Goal: Information Seeking & Learning: Learn about a topic

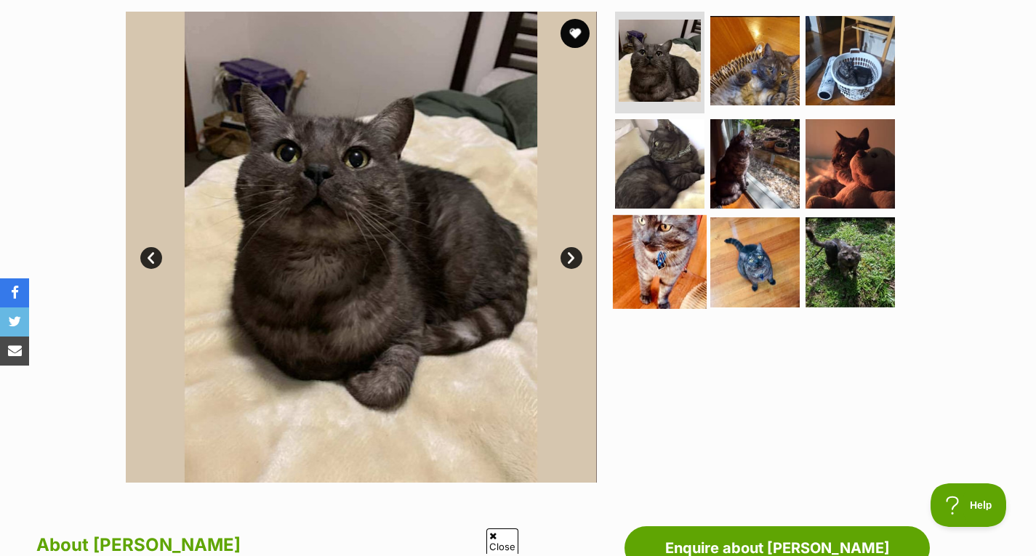
click at [656, 258] on img at bounding box center [660, 262] width 94 height 94
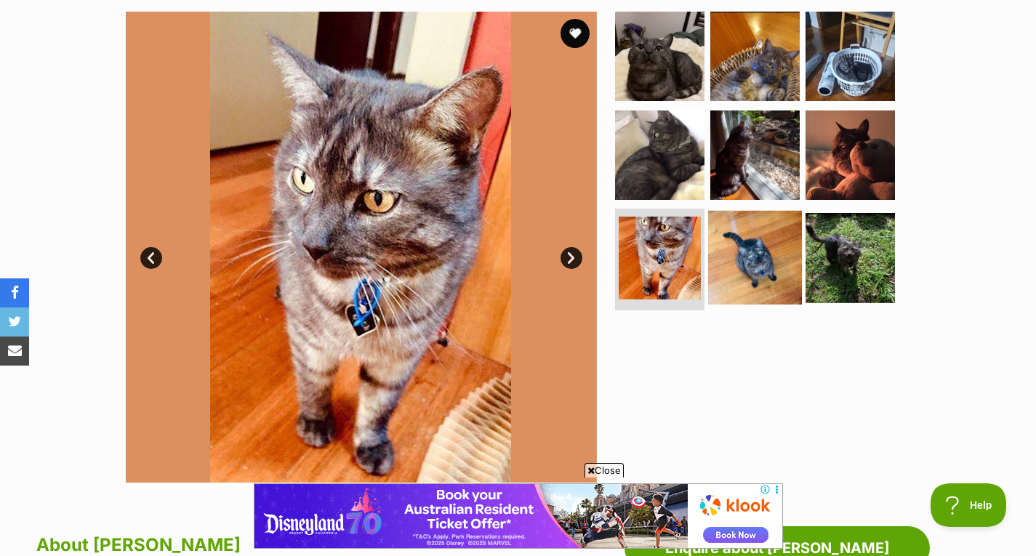
click at [754, 259] on img at bounding box center [755, 258] width 94 height 94
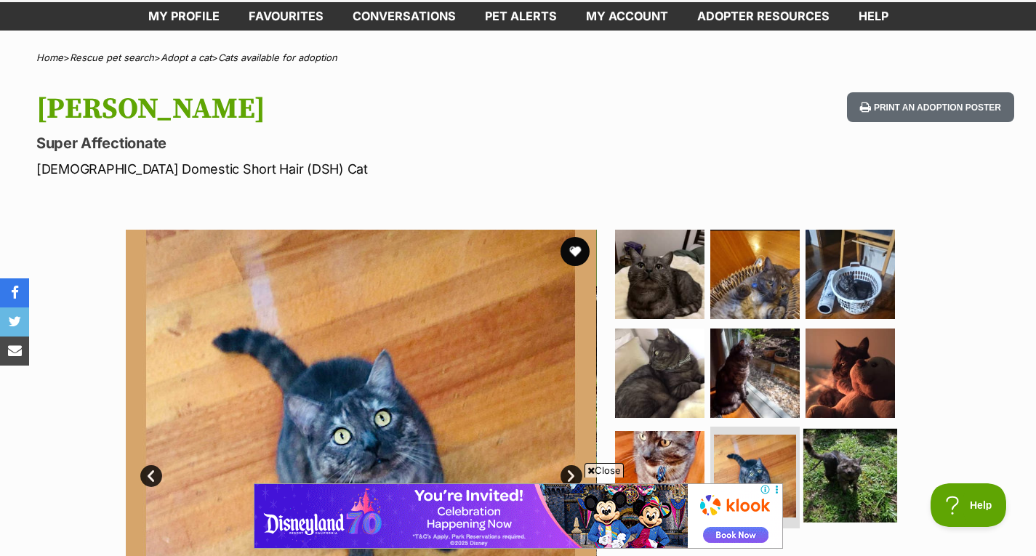
click at [868, 496] on img at bounding box center [850, 476] width 94 height 94
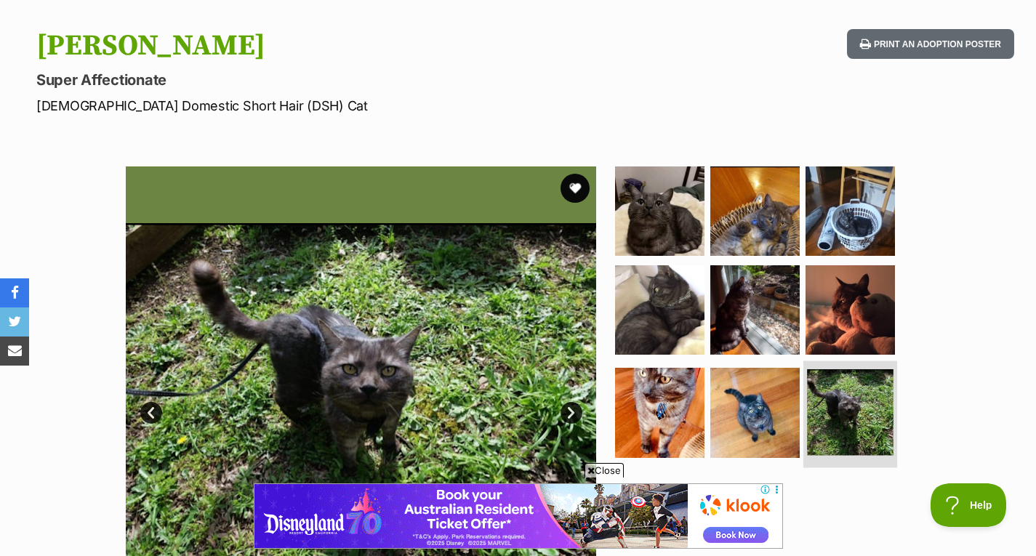
scroll to position [145, 0]
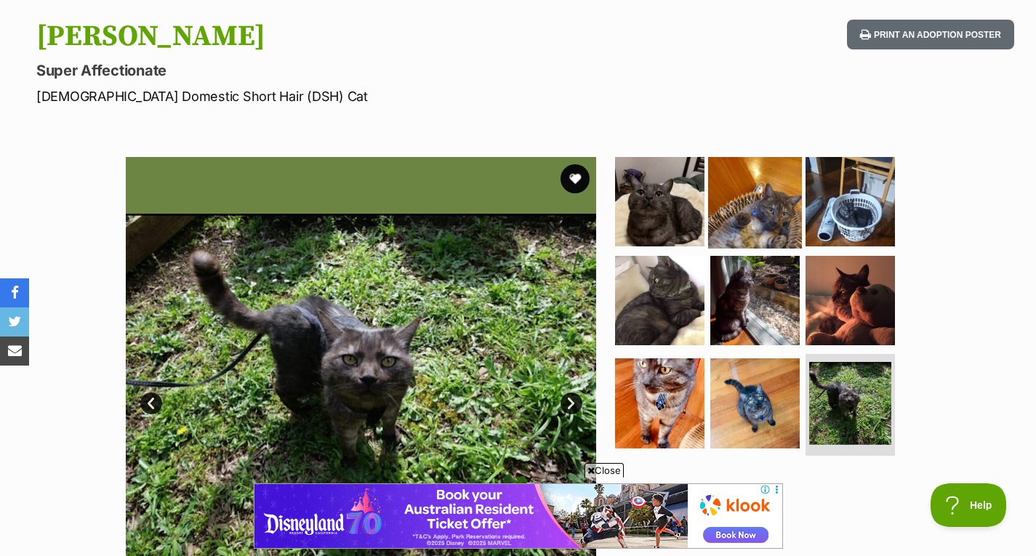
click at [765, 217] on img at bounding box center [755, 202] width 94 height 94
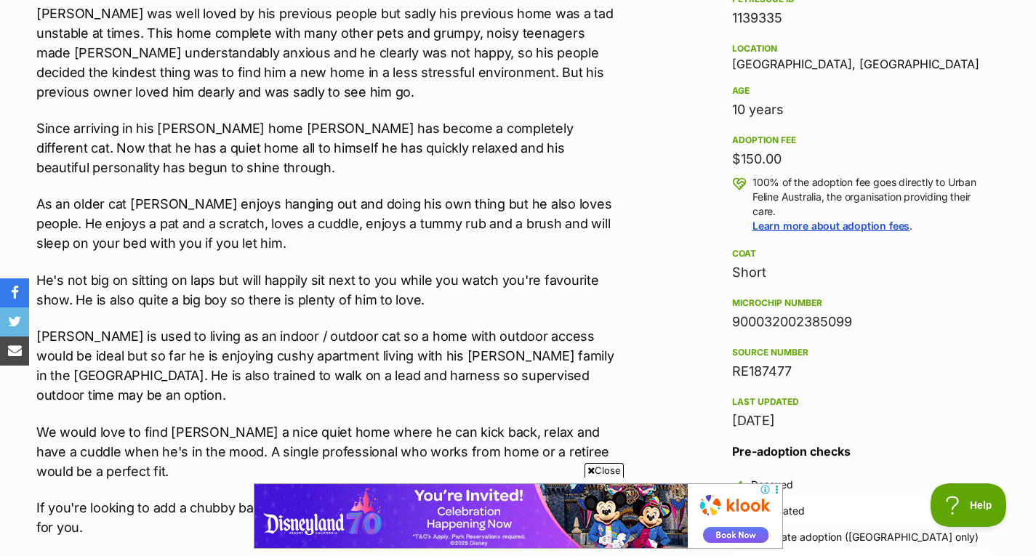
scroll to position [0, 0]
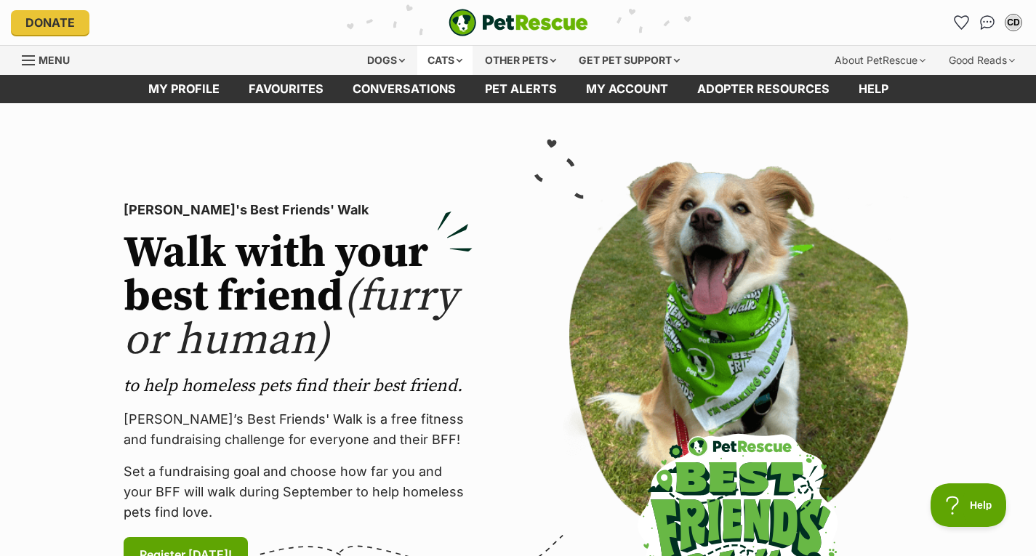
click at [456, 63] on div "Cats" at bounding box center [444, 60] width 55 height 29
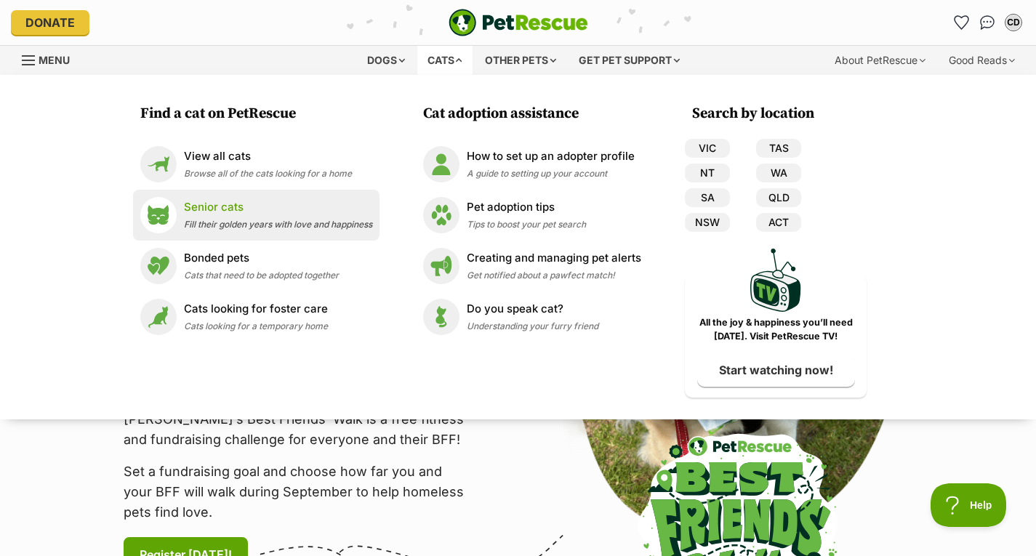
click at [219, 218] on div "Senior cats Fill their golden years with love and happiness" at bounding box center [278, 214] width 188 height 31
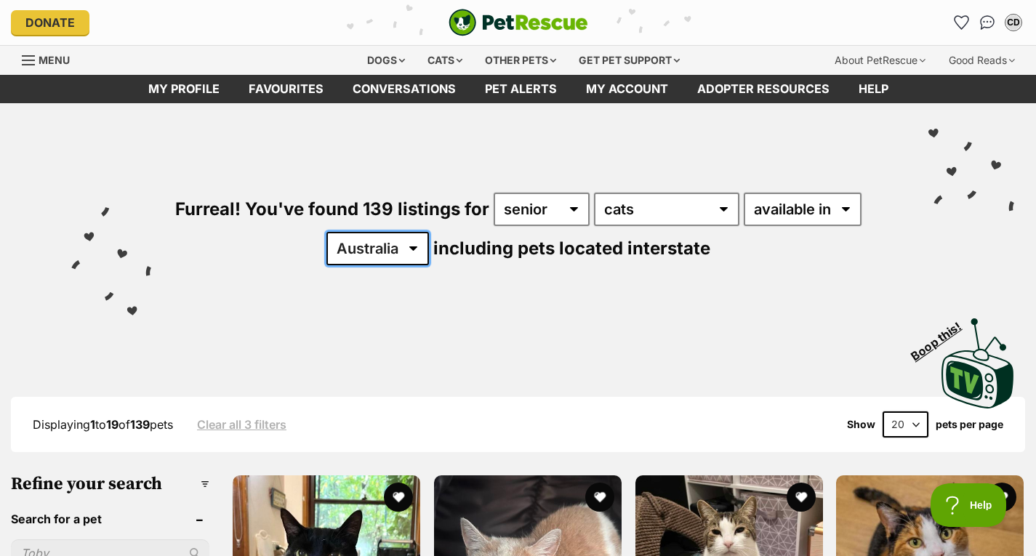
click at [365, 255] on select "Australia ACT NSW NT QLD SA TAS VIC WA" at bounding box center [377, 248] width 103 height 33
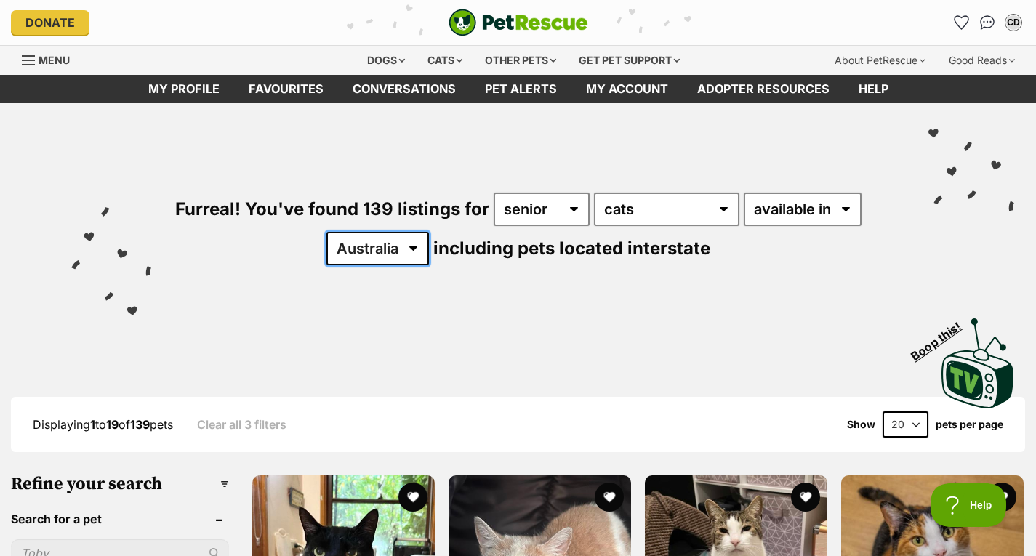
select select "VIC"
click at [326, 232] on select "Australia ACT NSW NT QLD SA TAS VIC WA" at bounding box center [377, 248] width 103 height 33
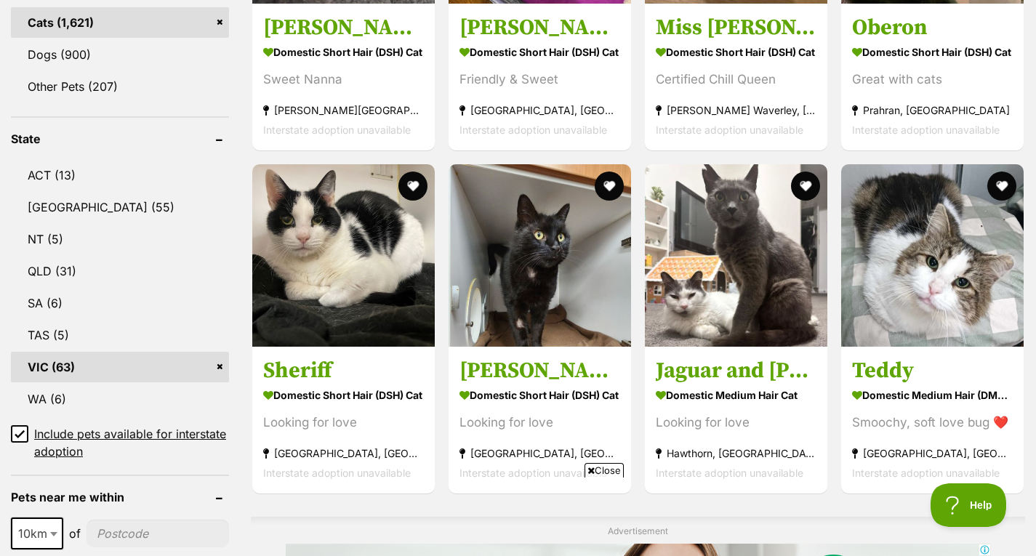
click at [23, 430] on icon at bounding box center [19, 433] width 9 height 7
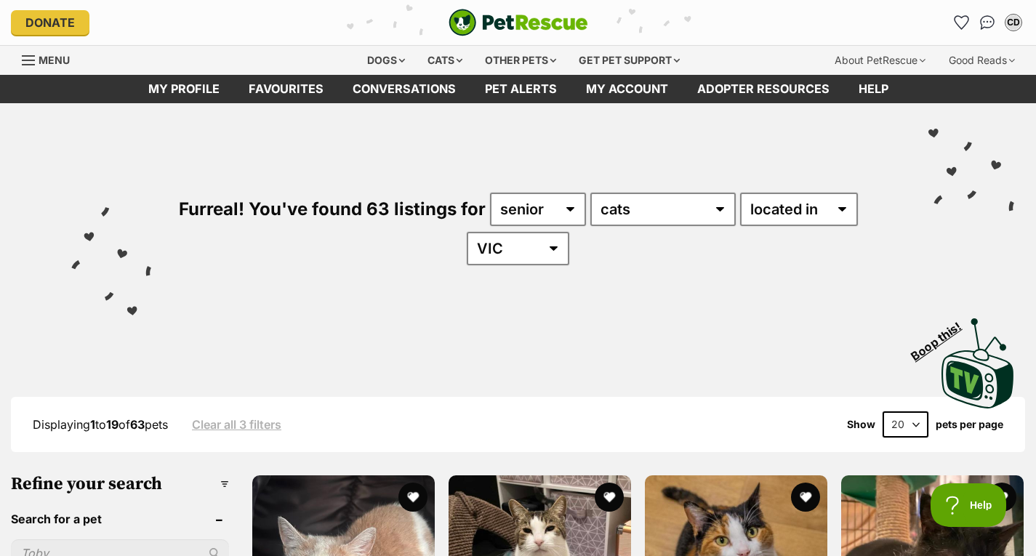
click at [897, 422] on select "20 40 60" at bounding box center [906, 424] width 46 height 26
select select "60"
click at [883, 411] on select "20 40 60" at bounding box center [906, 424] width 46 height 26
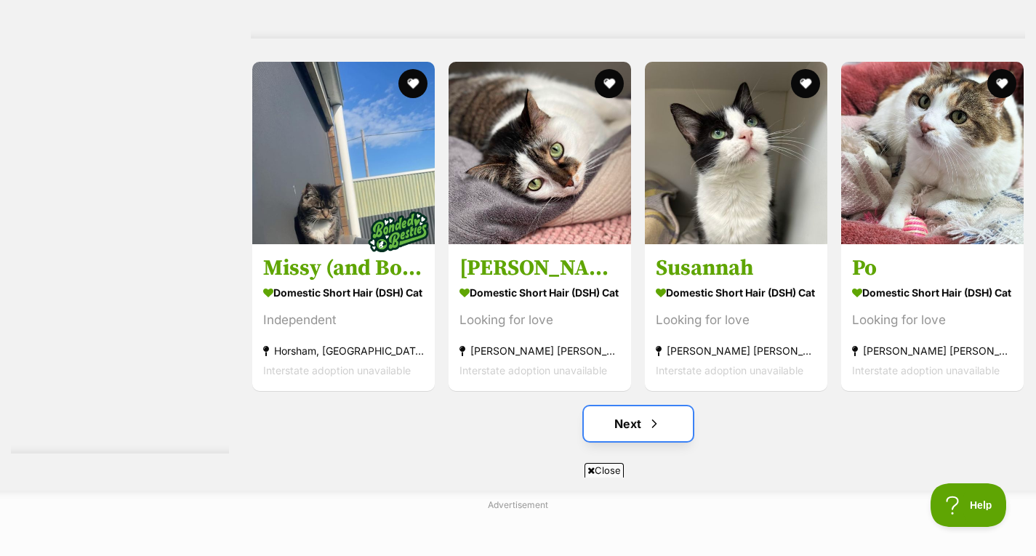
click at [661, 433] on span "Next page" at bounding box center [654, 423] width 15 height 17
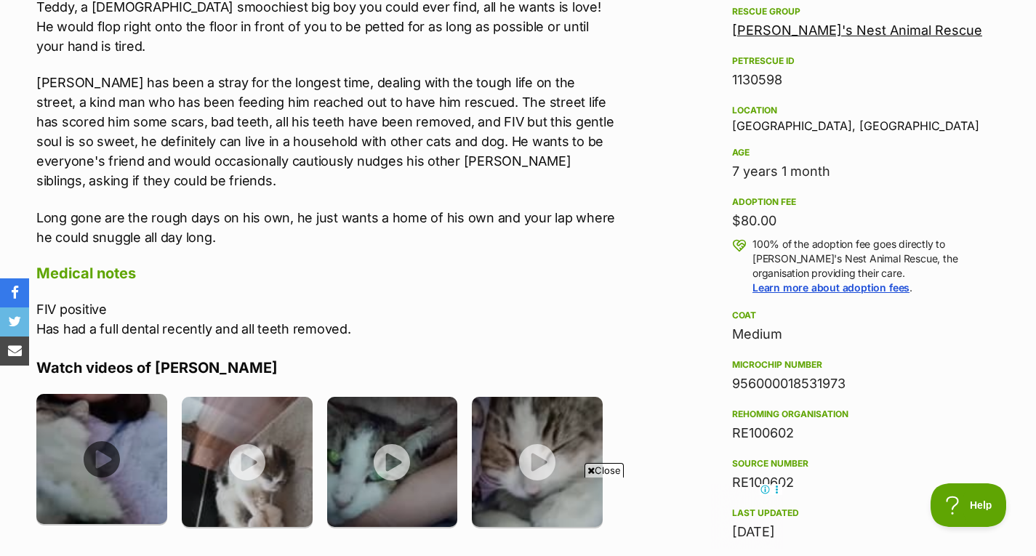
click at [132, 394] on img at bounding box center [101, 459] width 131 height 131
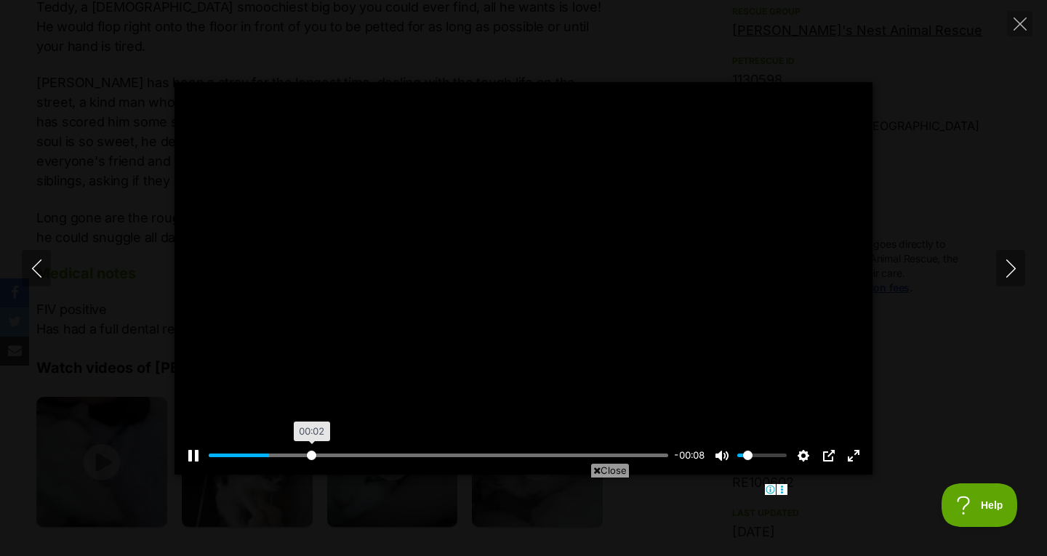
click at [311, 457] on input "Seek" at bounding box center [438, 456] width 459 height 14
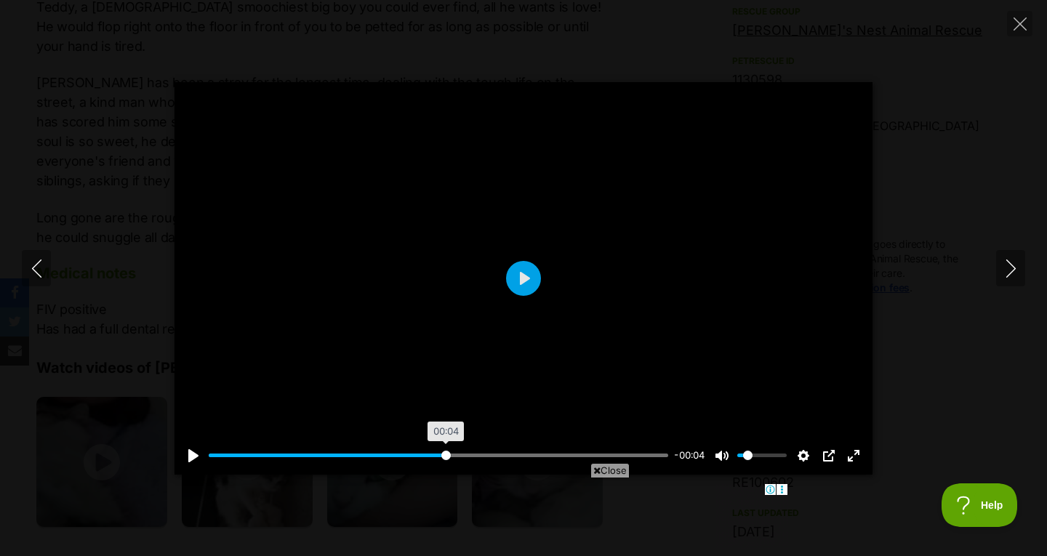
click at [445, 450] on input "Seek" at bounding box center [438, 456] width 459 height 14
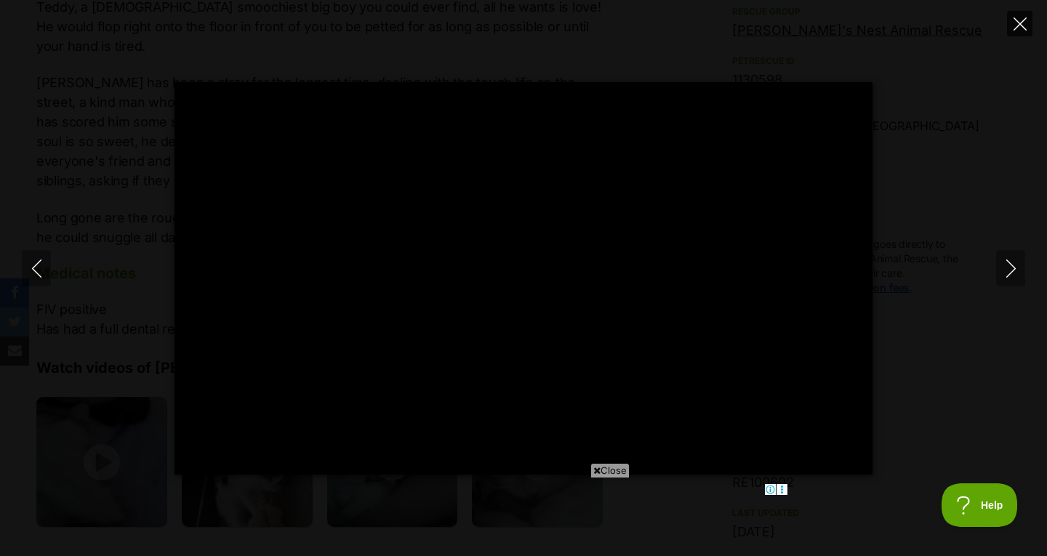
click at [1018, 16] on button "Close" at bounding box center [1019, 23] width 25 height 25
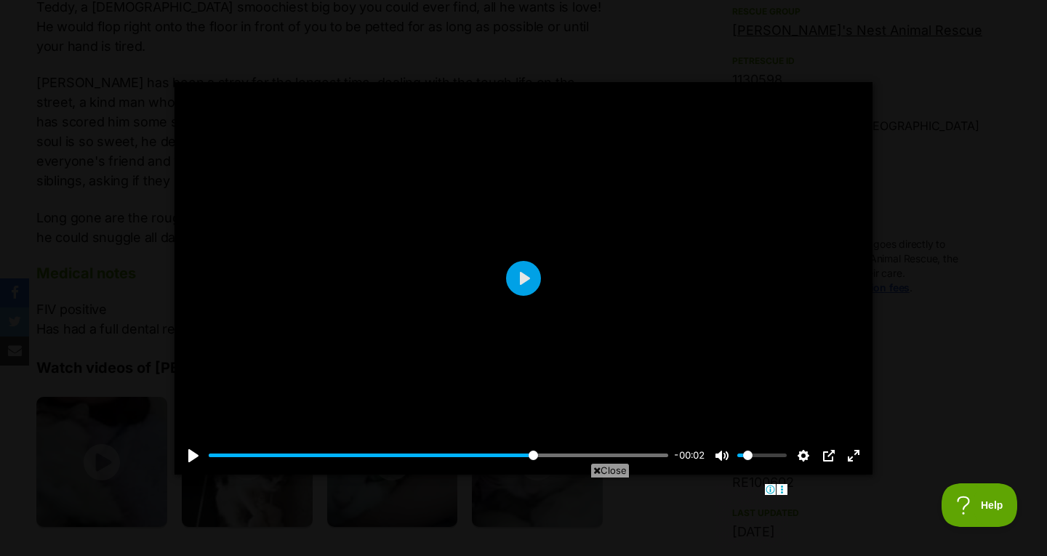
type input "71.37"
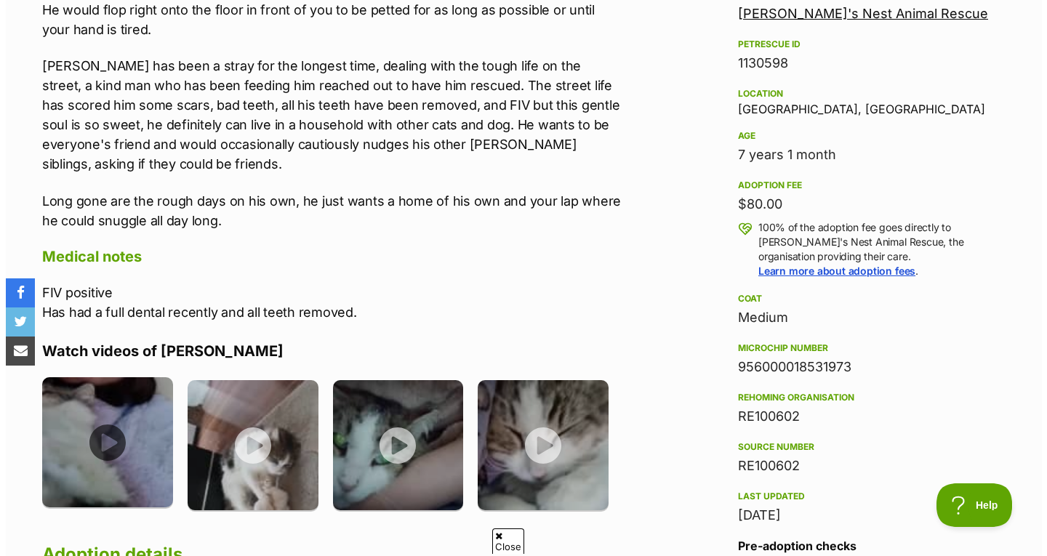
scroll to position [945, 0]
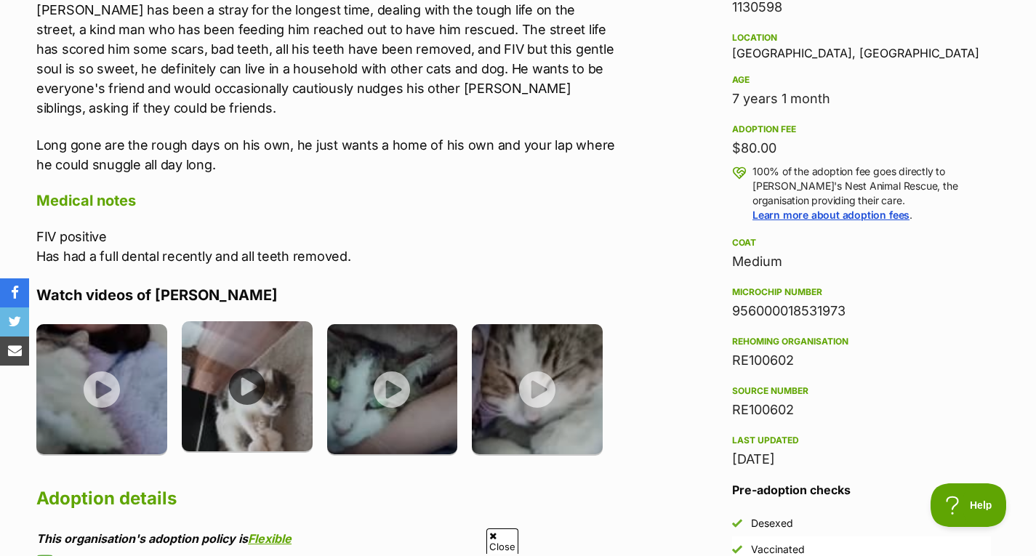
click at [282, 321] on img at bounding box center [247, 386] width 131 height 131
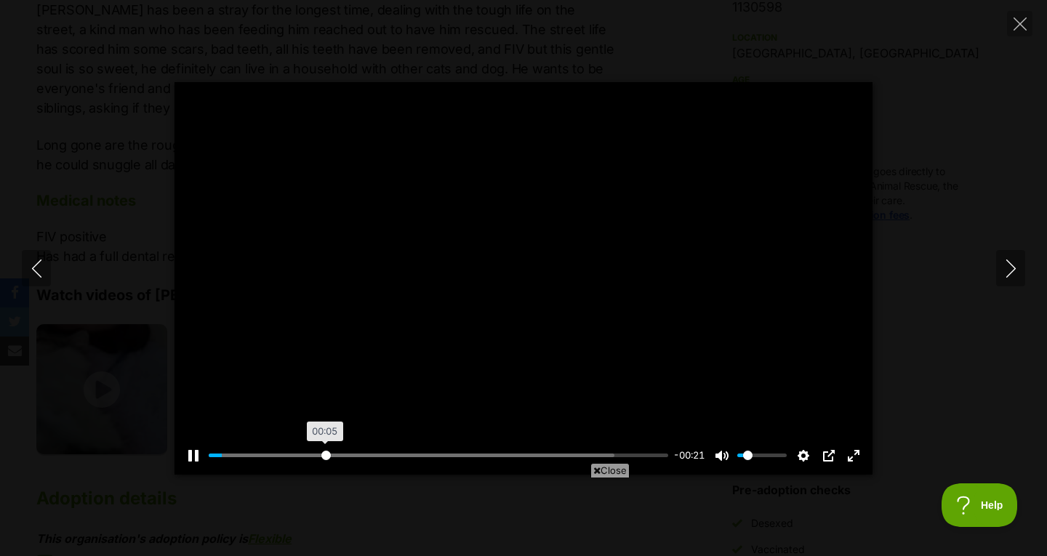
click at [326, 457] on input "Seek" at bounding box center [438, 456] width 459 height 14
click at [489, 458] on input "Seek" at bounding box center [438, 456] width 459 height 14
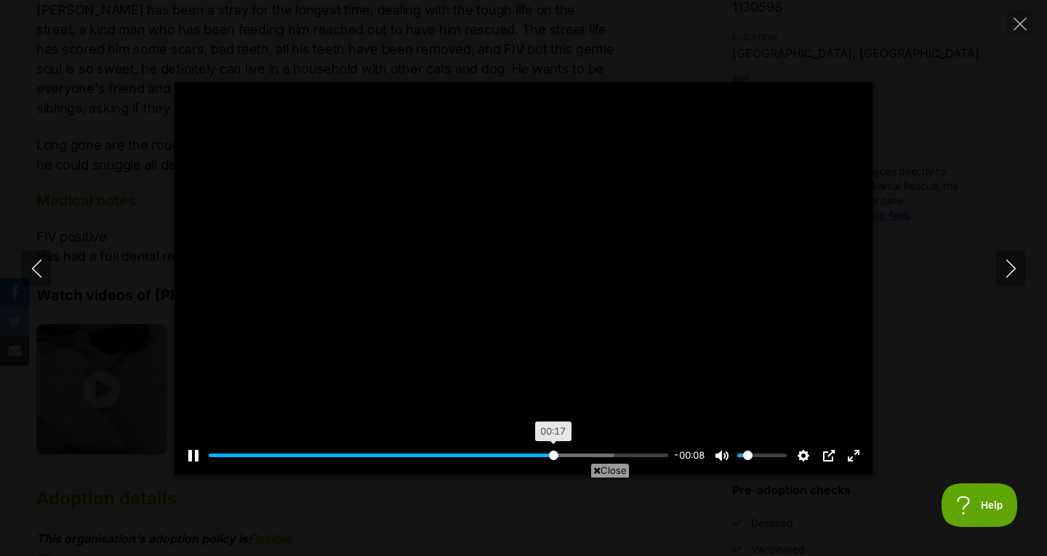
click at [552, 454] on input "Seek" at bounding box center [438, 456] width 459 height 14
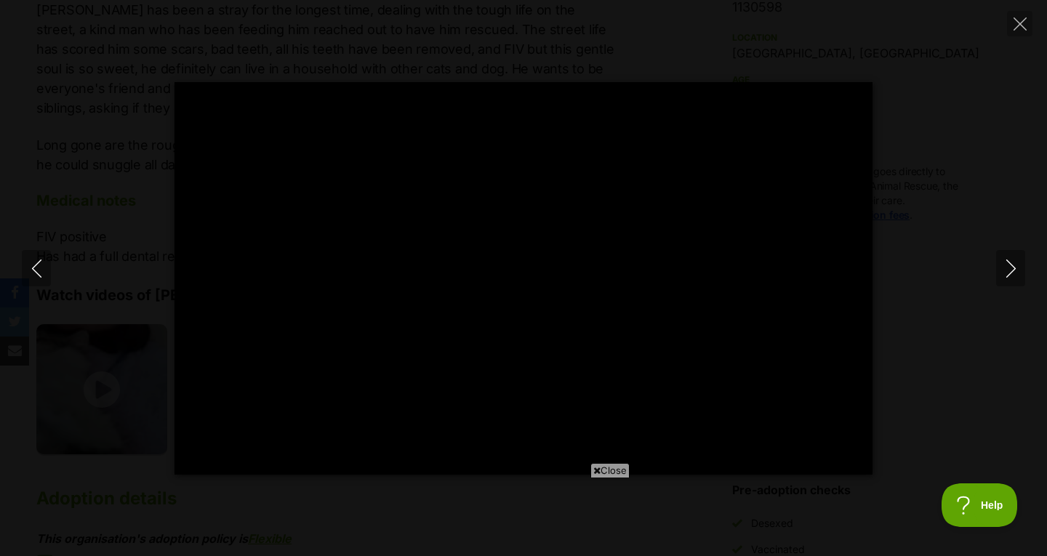
click at [949, 158] on div "Pause Play % buffered 00:18 -00:05 Unmute Mute Disable captions Enable captions…" at bounding box center [523, 278] width 1047 height 393
type input "79.22"
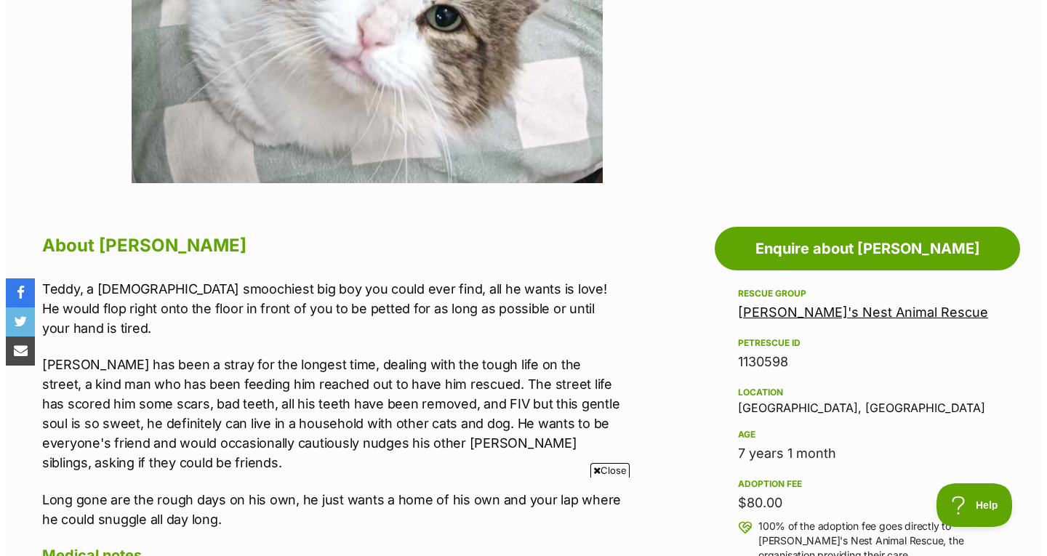
scroll to position [1018, 0]
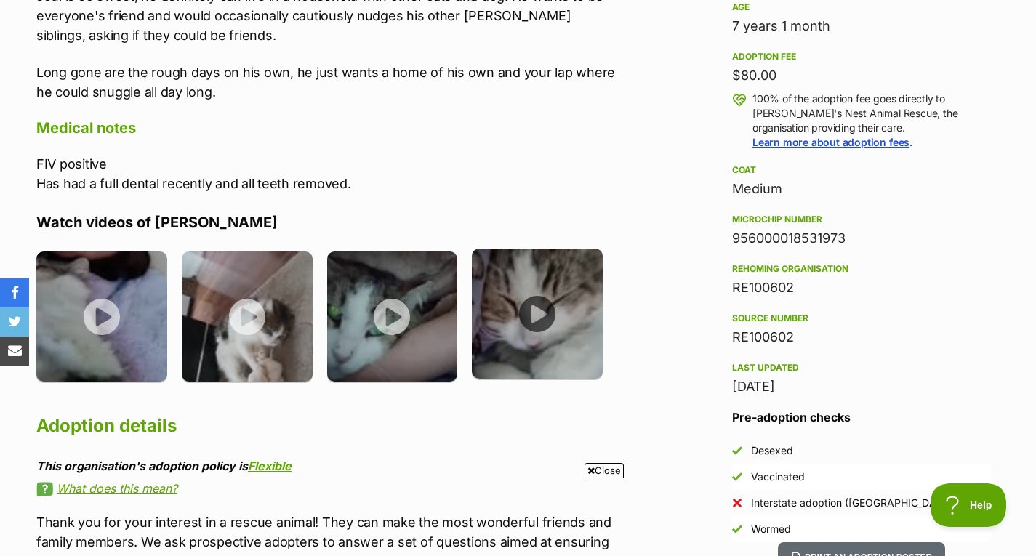
click at [525, 330] on img at bounding box center [537, 314] width 131 height 131
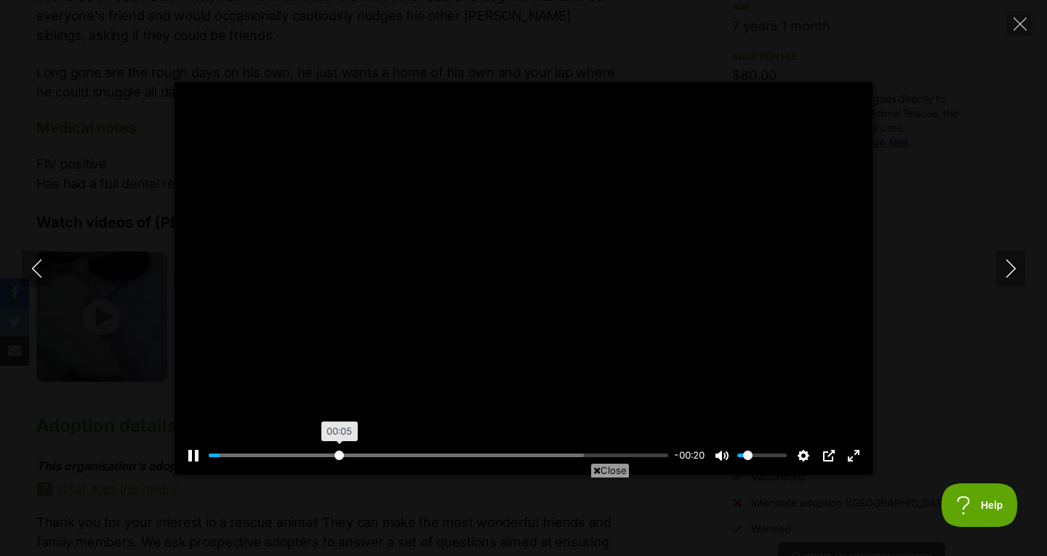
click at [339, 456] on input "Seek" at bounding box center [438, 456] width 459 height 14
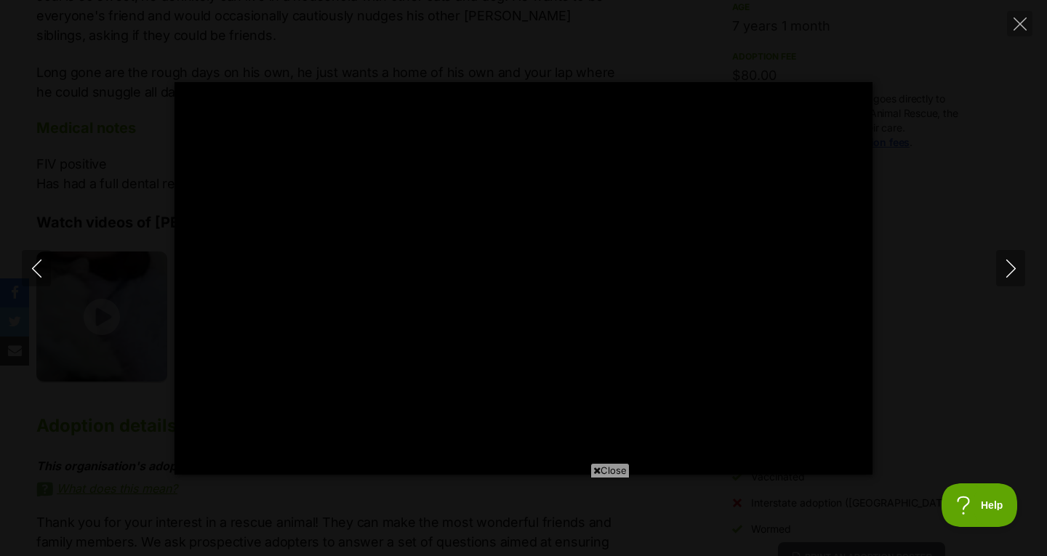
click at [1011, 141] on div "Pause Play % buffered 00:10 -00:14 Unmute Mute Disable captions Enable captions…" at bounding box center [523, 278] width 1047 height 393
type input "30.86"
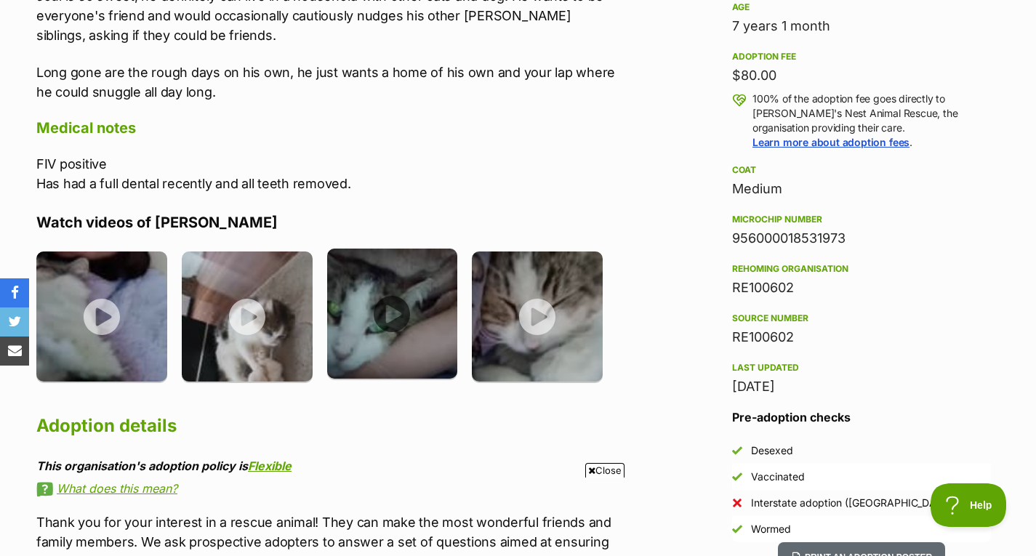
click at [345, 308] on img at bounding box center [392, 314] width 131 height 131
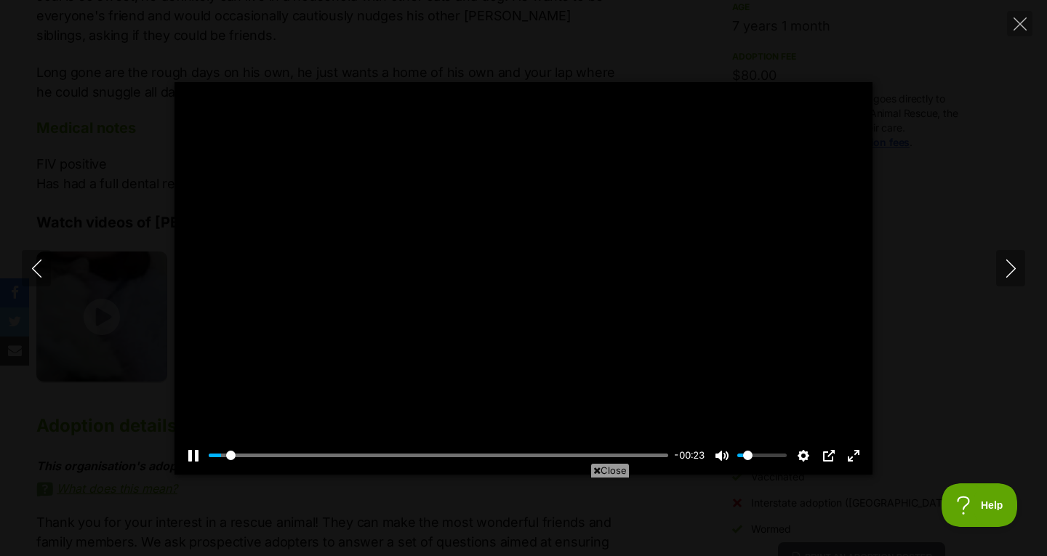
scroll to position [0, 0]
click at [492, 451] on input "Seek" at bounding box center [438, 456] width 459 height 14
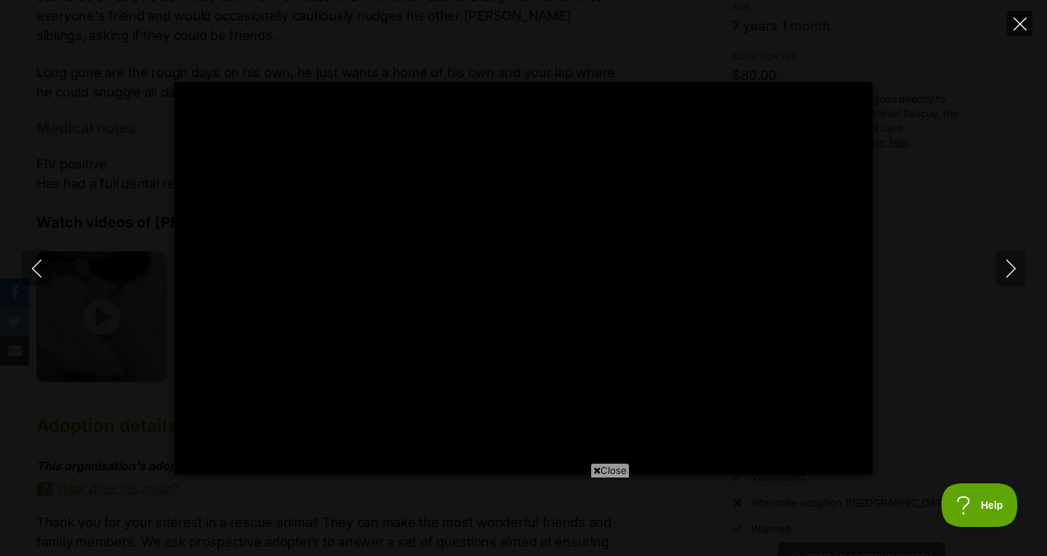
click at [1023, 28] on icon "Close" at bounding box center [1019, 23] width 13 height 13
type input "63.46"
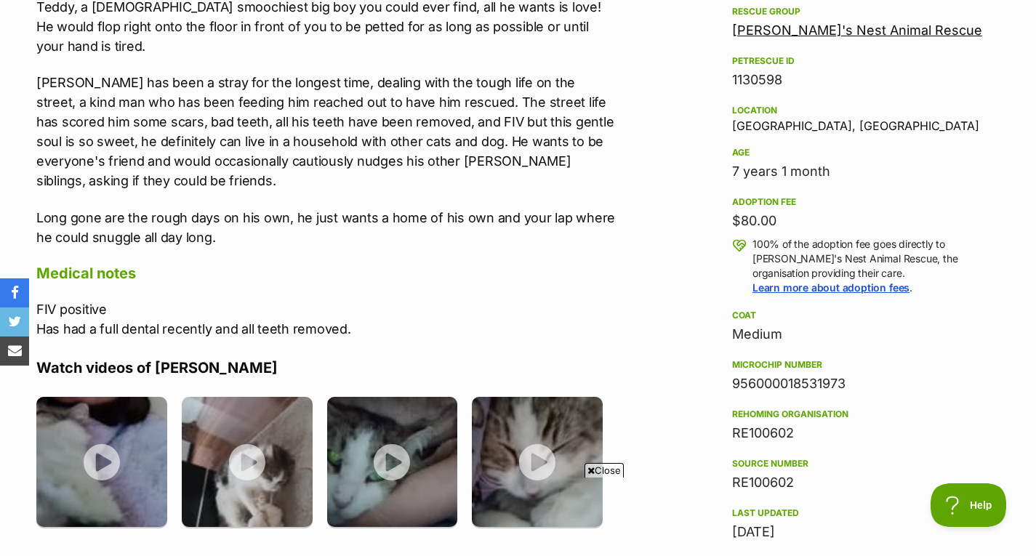
scroll to position [800, 0]
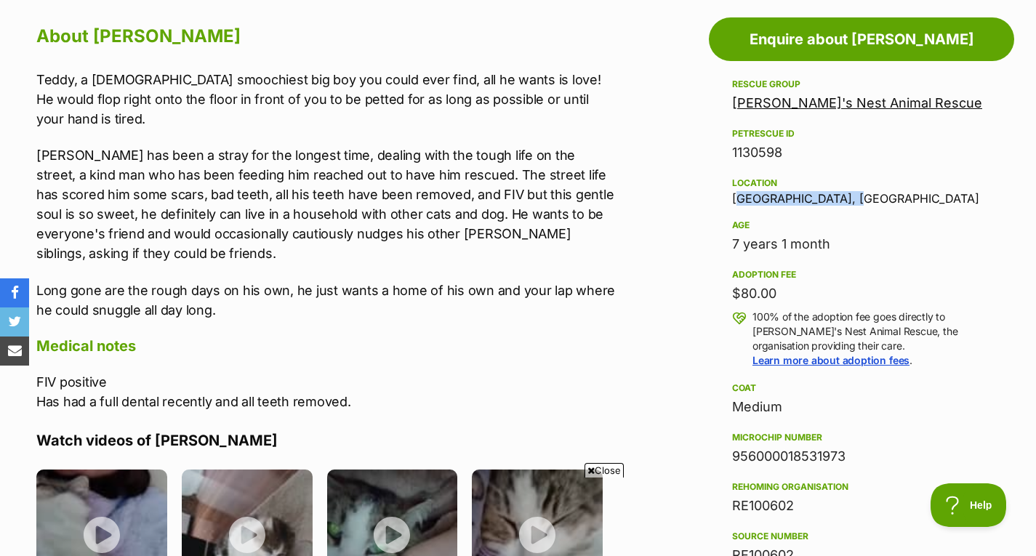
drag, startPoint x: 710, startPoint y: 201, endPoint x: 863, endPoint y: 196, distance: 153.5
click at [863, 196] on aside "Rescue group Robyn's Nest Animal Rescue PetRescue ID 1130598 Location Meadow He…" at bounding box center [861, 418] width 305 height 685
copy div "Meadow Heights, VIC"
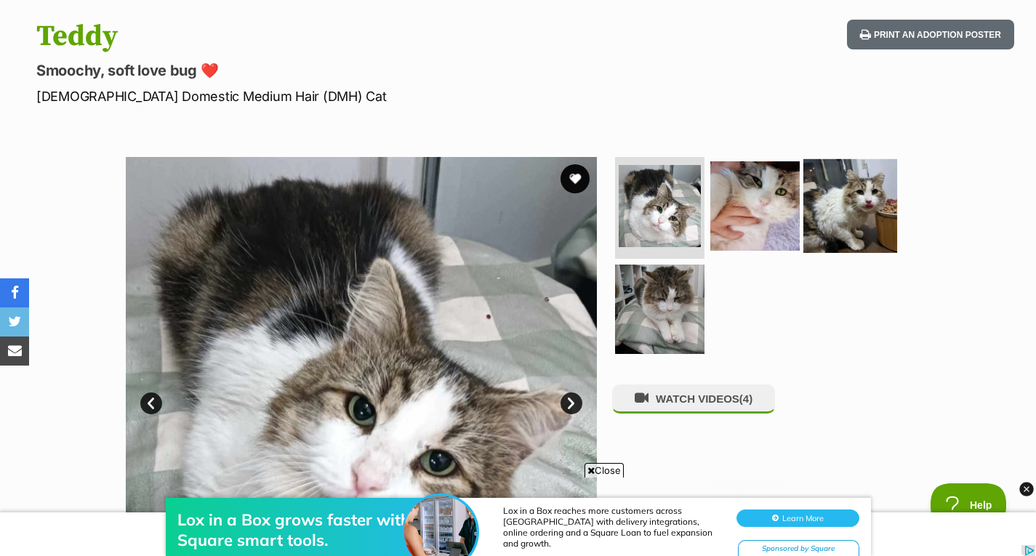
scroll to position [0, 0]
click at [832, 204] on img at bounding box center [850, 206] width 94 height 94
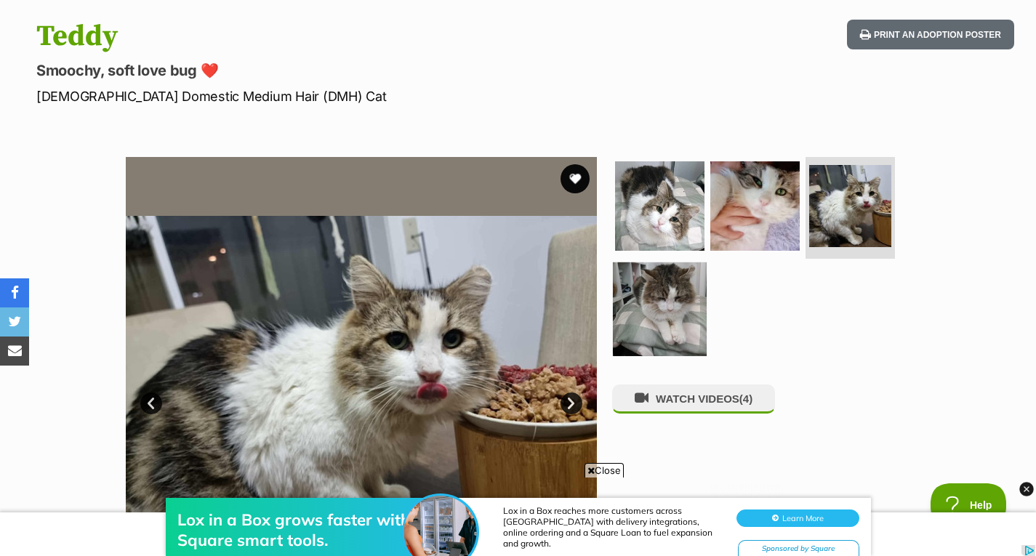
click at [662, 276] on img at bounding box center [660, 309] width 94 height 94
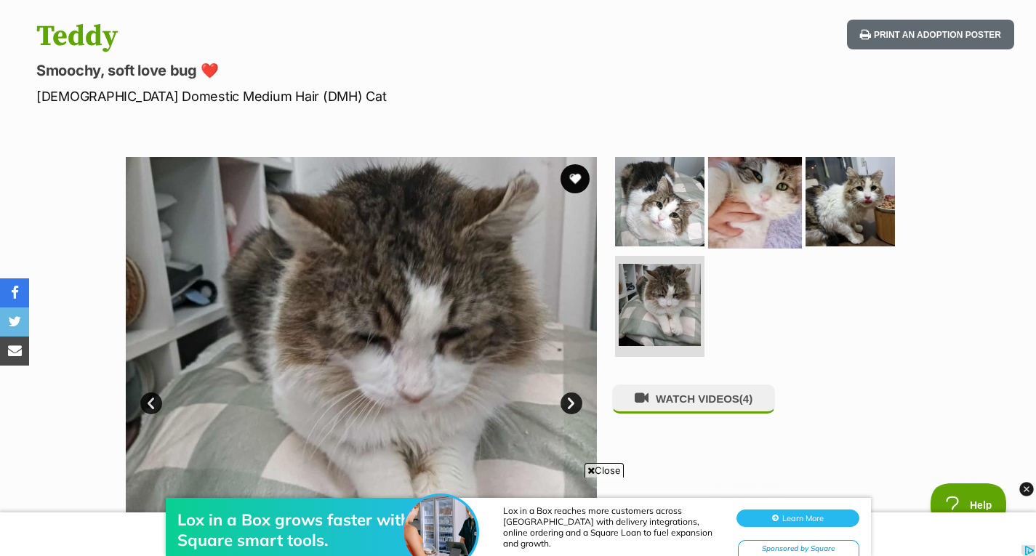
click at [768, 205] on img at bounding box center [755, 202] width 94 height 94
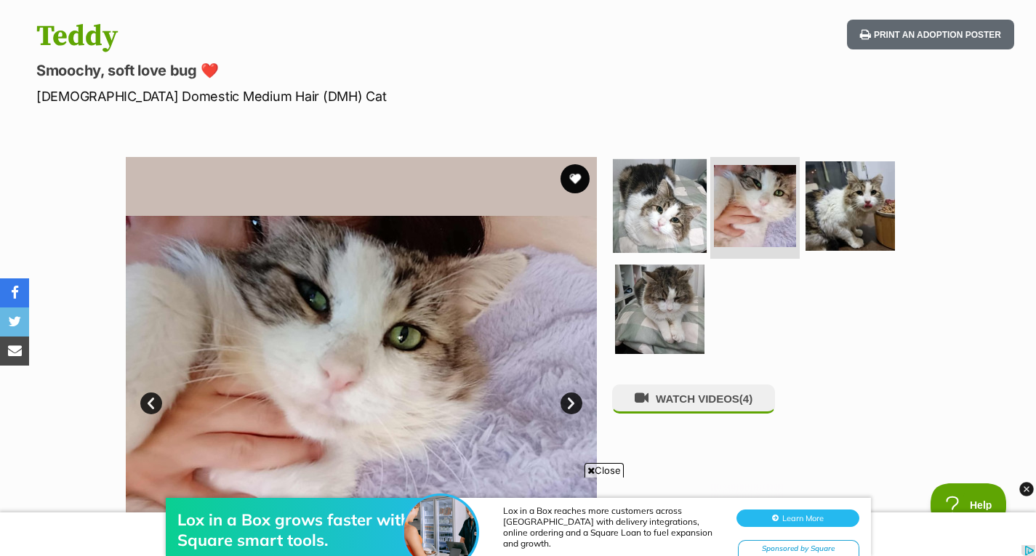
click at [673, 196] on img at bounding box center [660, 206] width 94 height 94
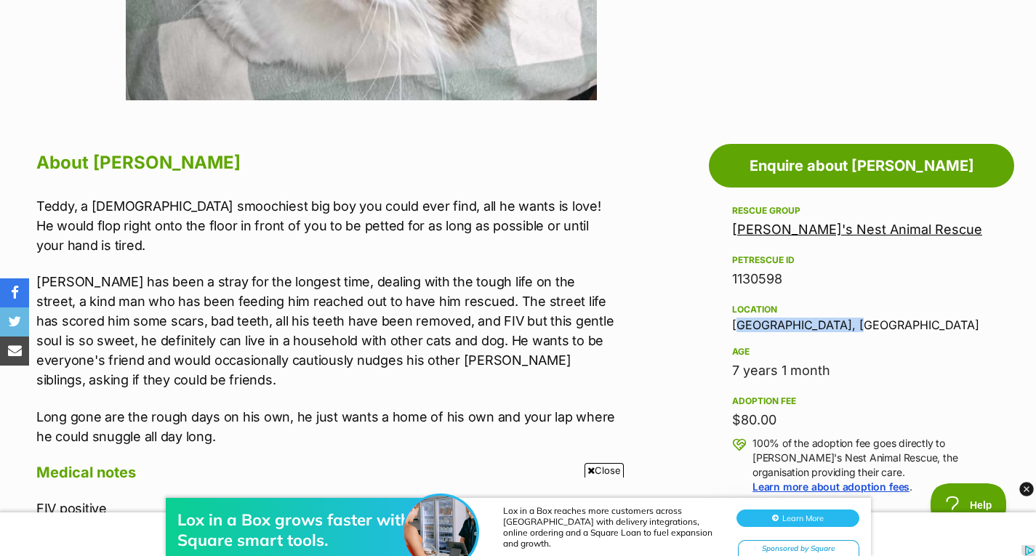
scroll to position [800, 0]
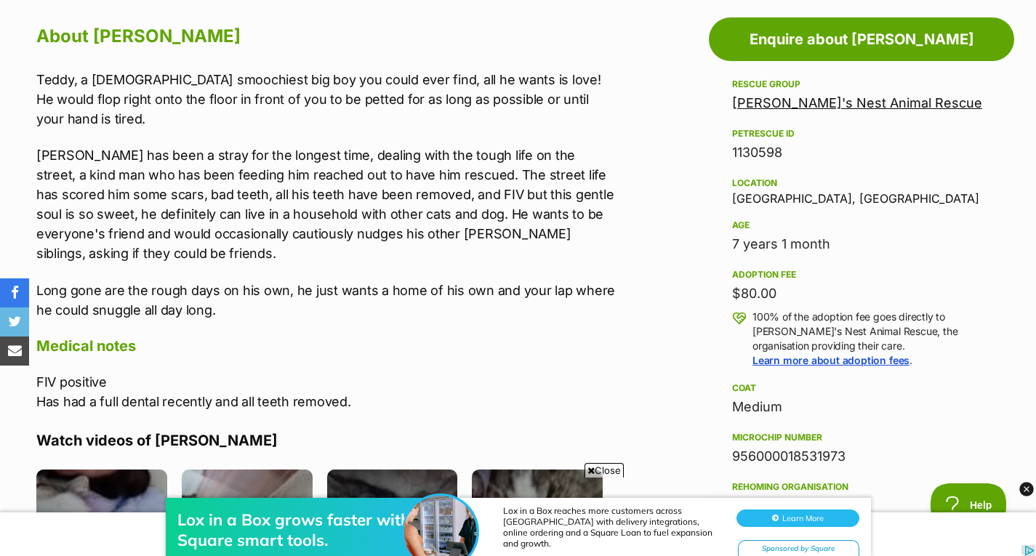
click at [322, 160] on p "Teddy has been a stray for the longest time, dealing with the tough life on the…" at bounding box center [326, 204] width 581 height 118
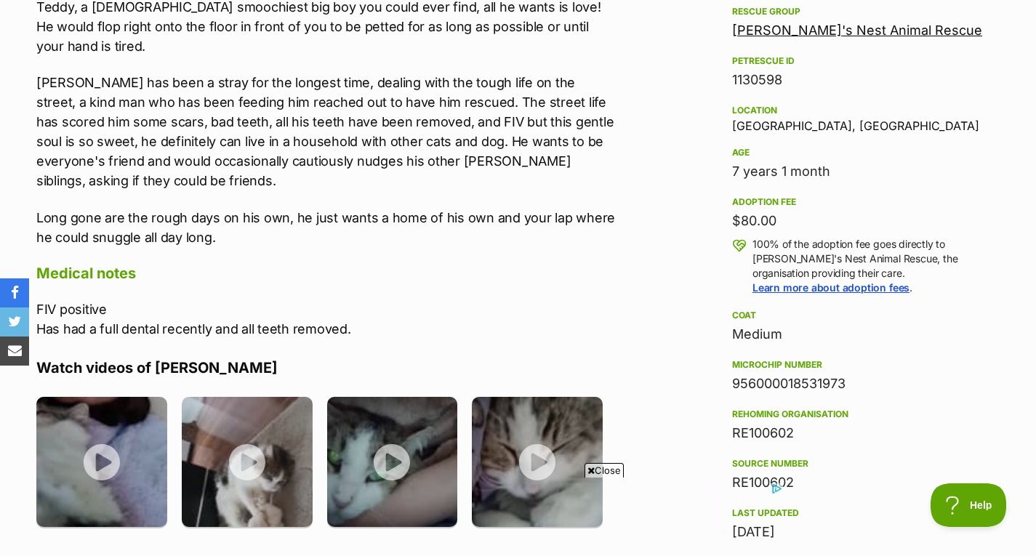
scroll to position [0, 0]
